Goal: Find specific page/section: Find specific page/section

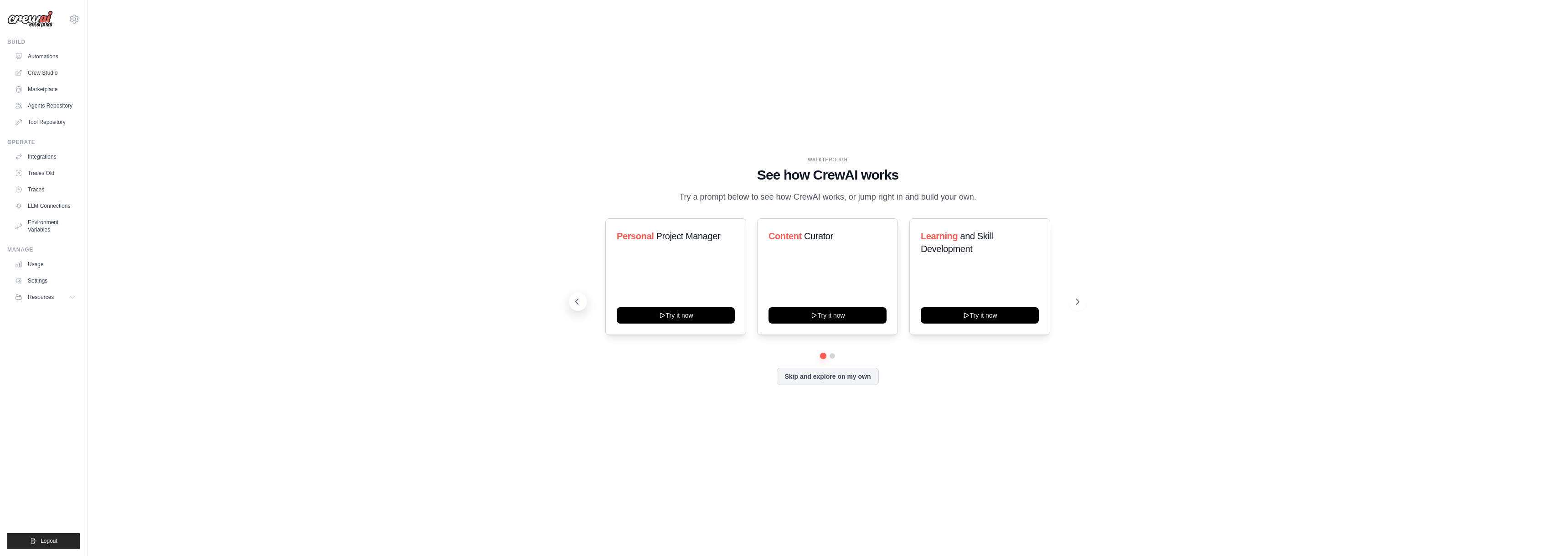
click at [577, 302] on icon at bounding box center [577, 301] width 9 height 9
click at [54, 92] on link "Marketplace" at bounding box center [46, 89] width 69 height 14
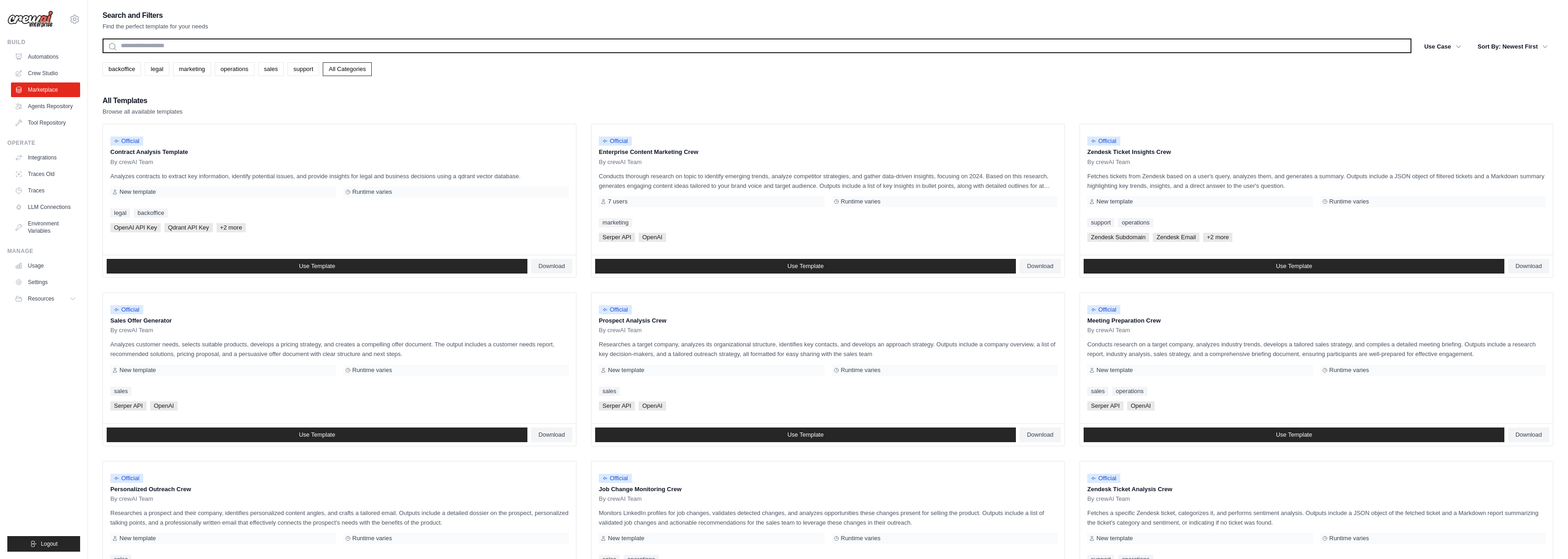
click at [154, 42] on input "text" at bounding box center [757, 46] width 1309 height 14
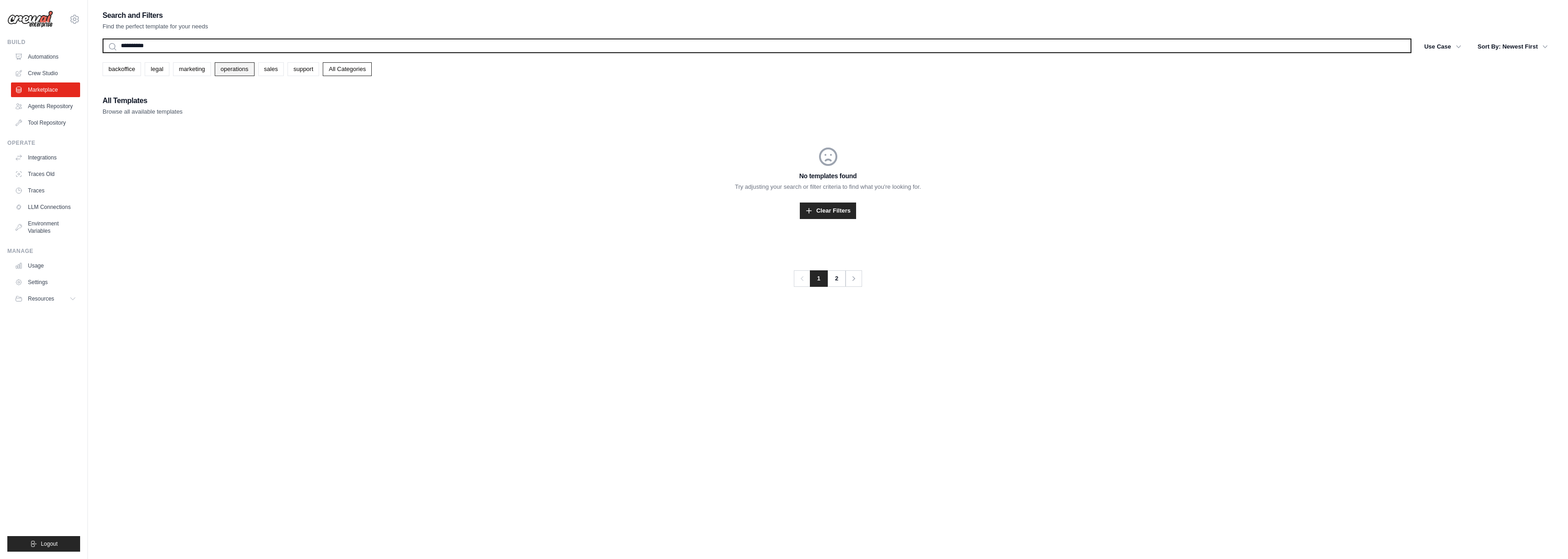
click at [102, 52] on button "Search" at bounding box center [102, 52] width 1 height 1
type input "*"
